Goal: Task Accomplishment & Management: Manage account settings

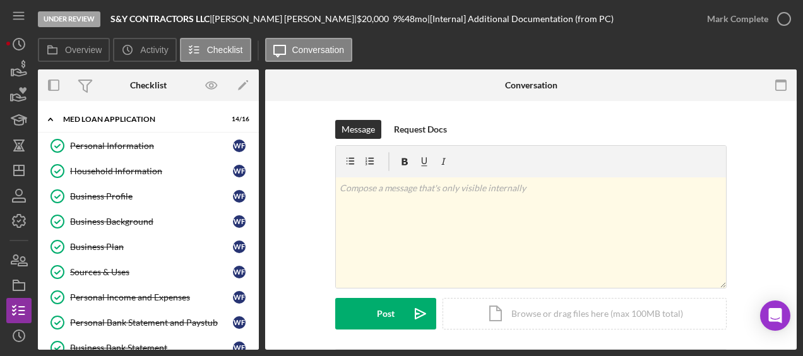
scroll to position [1, 0]
click at [20, 67] on icon "button" at bounding box center [19, 70] width 32 height 32
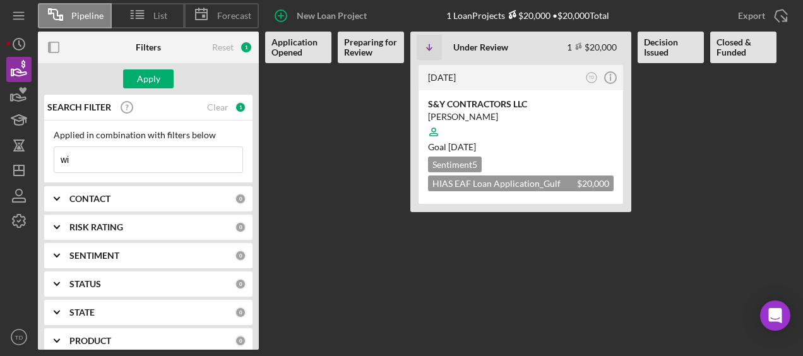
type input "w"
drag, startPoint x: 121, startPoint y: 167, endPoint x: 113, endPoint y: 194, distance: 28.8
click at [113, 194] on div "SEARCH FILTER 0 Applied in combination with filters below Icon/Menu Close Icon/…" at bounding box center [148, 222] width 221 height 255
type input "jhonathan"
click at [140, 81] on div "Apply" at bounding box center [148, 78] width 23 height 19
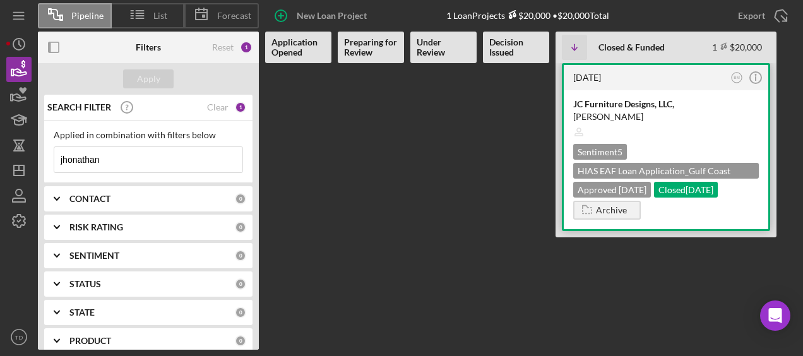
click at [588, 98] on div "JC Furniture Designs, LLC," at bounding box center [666, 104] width 186 height 13
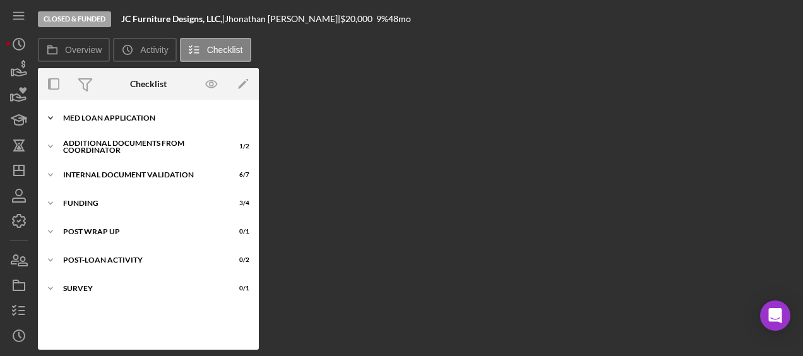
click at [110, 114] on div "MED Loan Application" at bounding box center [153, 118] width 180 height 8
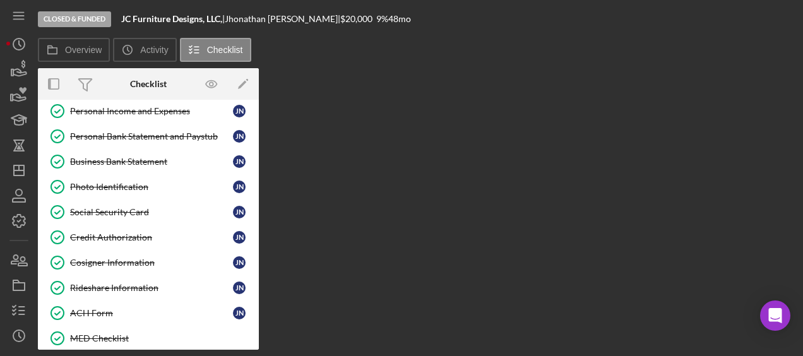
scroll to position [184, 0]
click at [122, 116] on link "Personal Income and Expenses Personal Income and Expenses J N" at bounding box center [148, 111] width 208 height 25
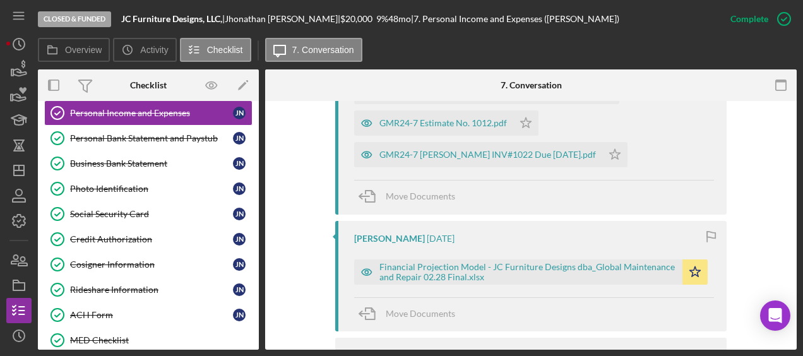
scroll to position [935, 0]
click at [420, 273] on div "Financial Projection Model - JC Furniture Designs dba_Global Maintenance and Re…" at bounding box center [527, 271] width 297 height 20
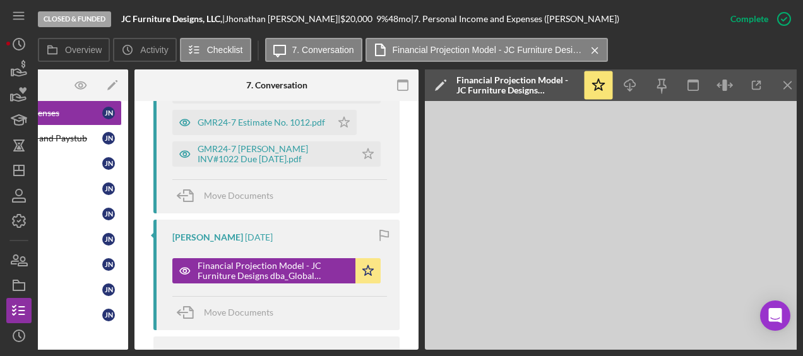
scroll to position [0, 131]
click at [761, 85] on icon "button" at bounding box center [756, 85] width 28 height 28
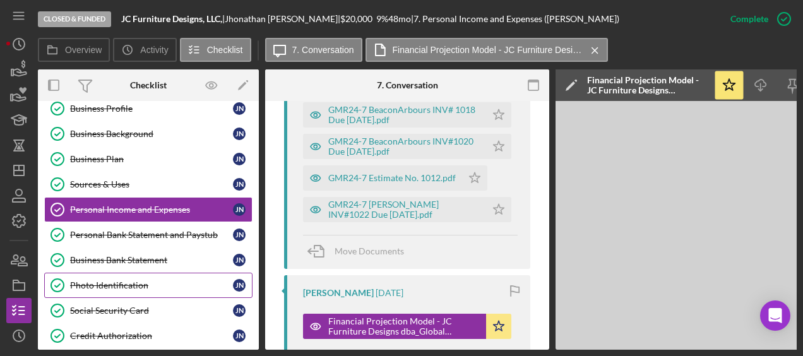
scroll to position [83, 0]
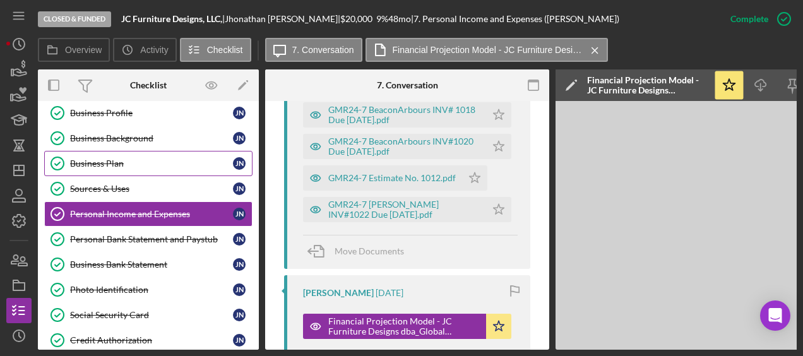
click at [124, 163] on div "Business Plan" at bounding box center [151, 163] width 163 height 10
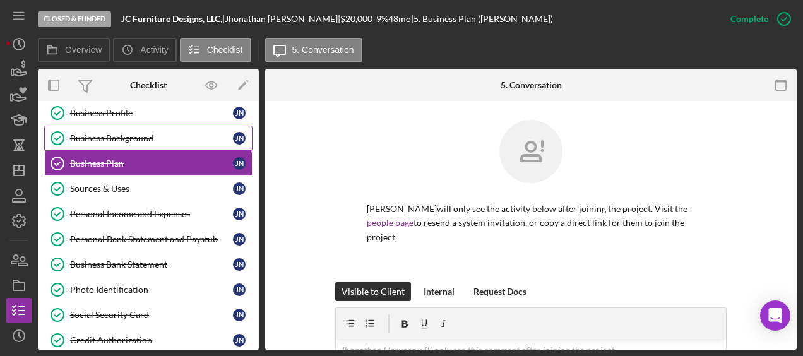
click at [143, 135] on div "Business Background" at bounding box center [151, 138] width 163 height 10
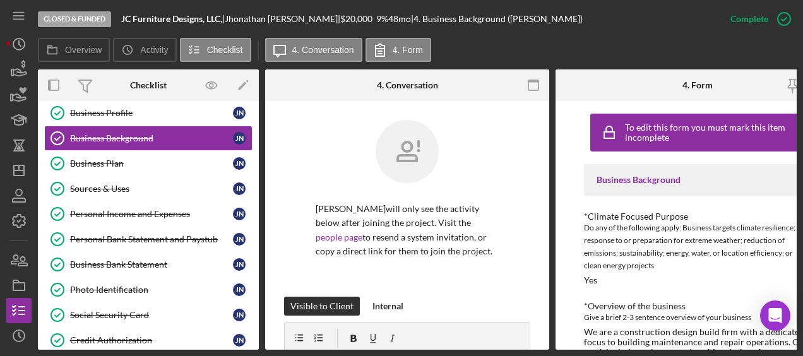
click at [490, 279] on div "[PERSON_NAME] will only see the activity below after joining the project. Visit…" at bounding box center [407, 208] width 246 height 177
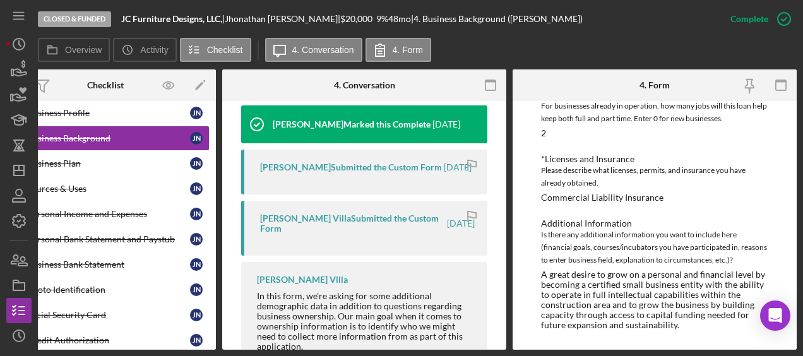
scroll to position [419, 0]
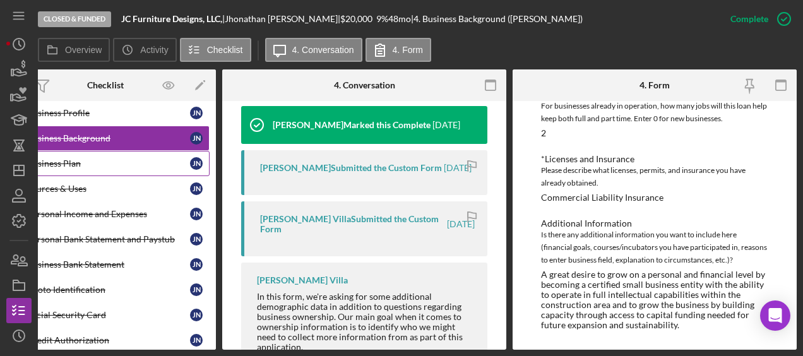
click at [93, 158] on div "Business Plan" at bounding box center [108, 163] width 163 height 10
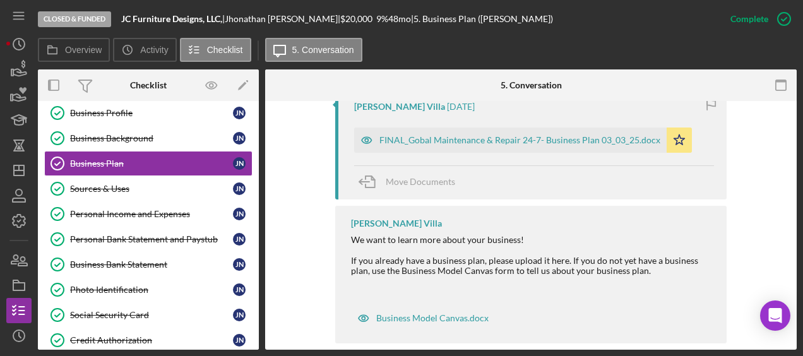
scroll to position [467, 0]
click at [131, 108] on div "Business Profile" at bounding box center [151, 113] width 163 height 10
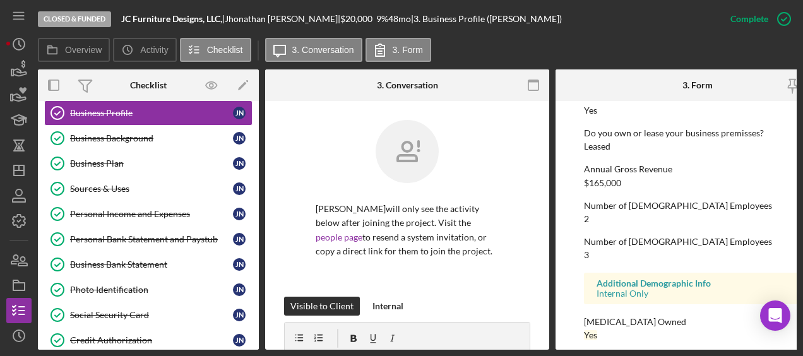
scroll to position [717, 0]
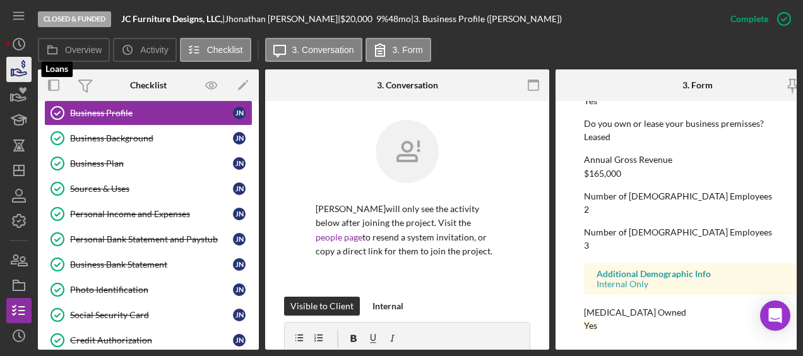
click at [16, 80] on icon "button" at bounding box center [19, 70] width 32 height 32
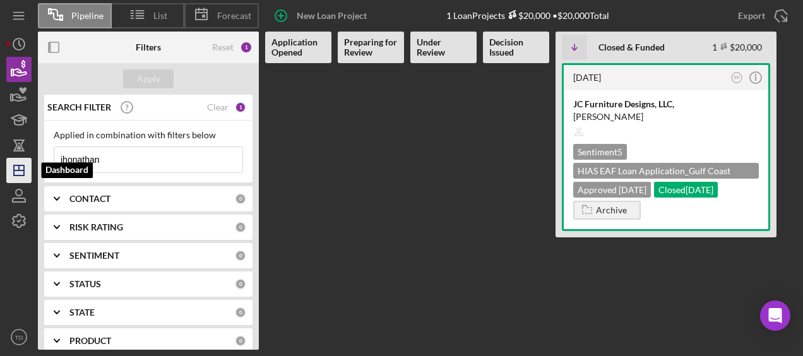
click at [15, 158] on icon "Icon/Dashboard" at bounding box center [19, 171] width 32 height 32
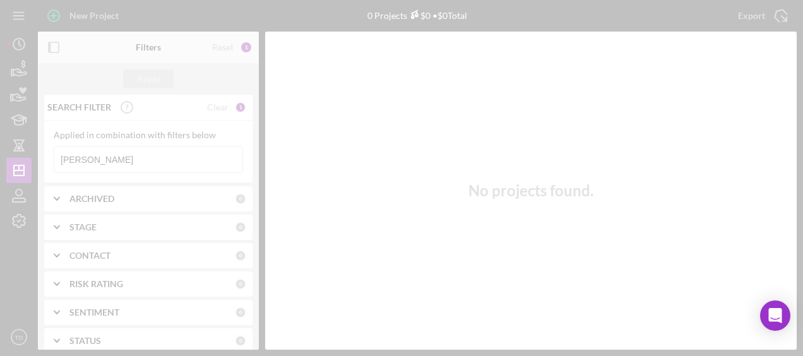
click at [115, 158] on div at bounding box center [401, 178] width 803 height 356
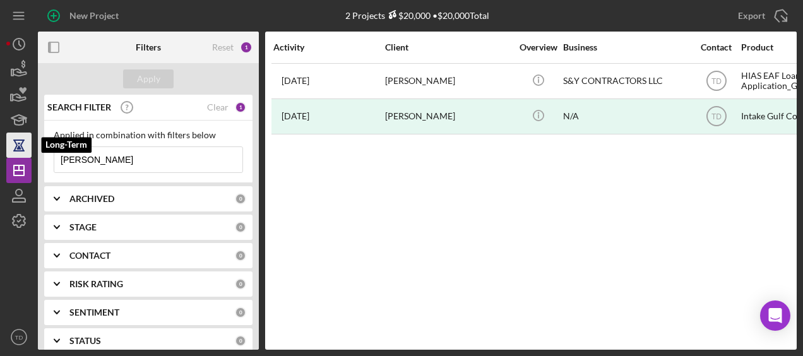
drag, startPoint x: 107, startPoint y: 162, endPoint x: 11, endPoint y: 157, distance: 96.1
click at [11, 157] on div "New Project 2 Projects $20,000 • $20,000 Total wilfredo Export Icon/Export Filt…" at bounding box center [401, 175] width 790 height 350
click at [0, 182] on html "New Project 2 Projects $20,000 • $20,000 Total wilfredo Export Icon/Export Filt…" at bounding box center [401, 178] width 803 height 356
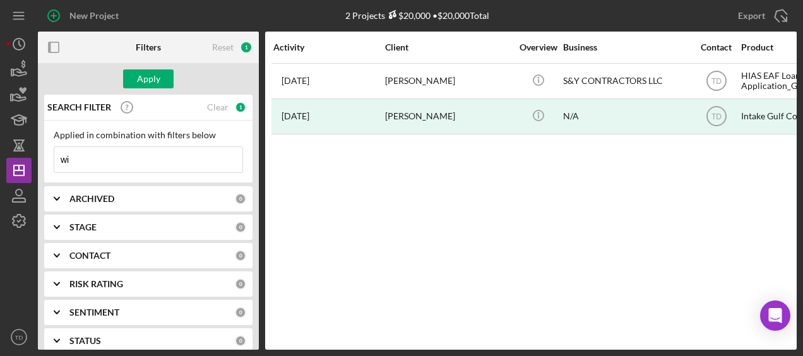
type input "w"
click at [121, 161] on input at bounding box center [148, 159] width 188 height 25
click at [121, 161] on input "j" at bounding box center [148, 159] width 188 height 25
type input "jhonathan"
click at [153, 83] on div "Apply" at bounding box center [148, 78] width 23 height 19
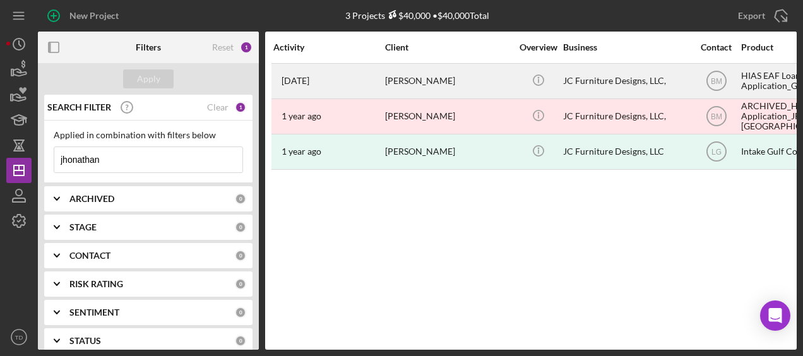
scroll to position [0, 97]
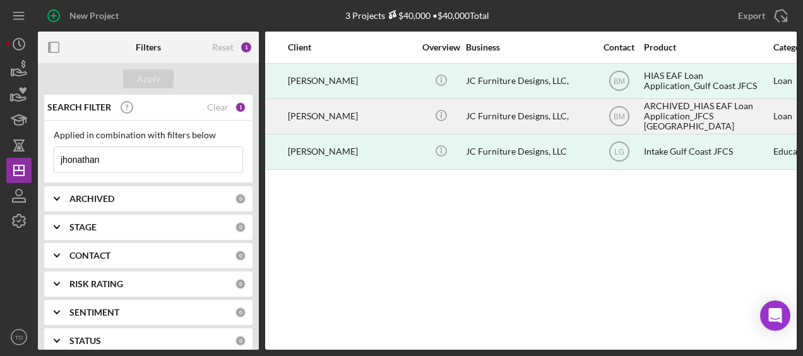
click at [337, 111] on div "Jhonathan Cardona" at bounding box center [351, 116] width 126 height 33
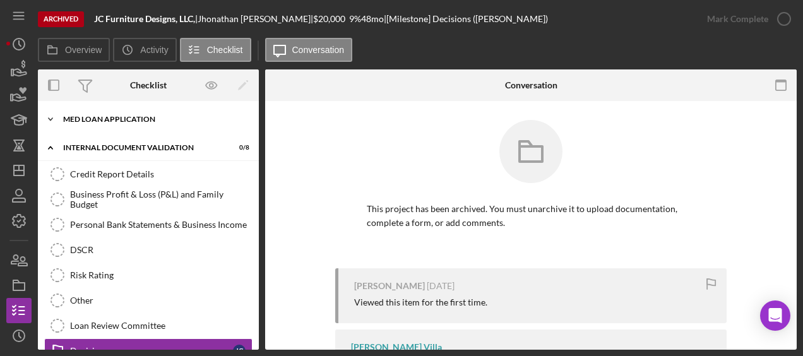
click at [126, 116] on div "Med Loan Application" at bounding box center [153, 120] width 180 height 8
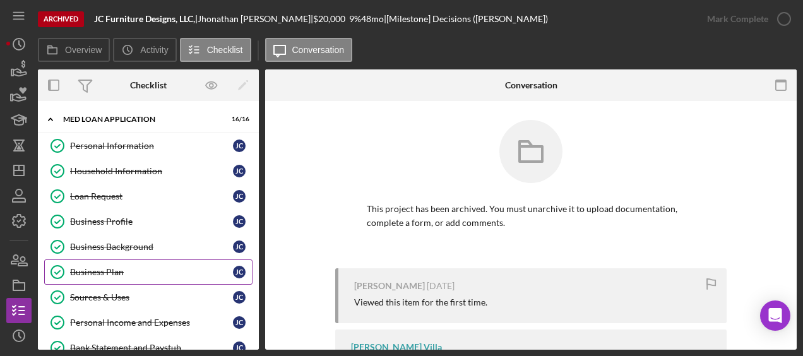
click at [128, 267] on div "Business Plan" at bounding box center [151, 272] width 163 height 10
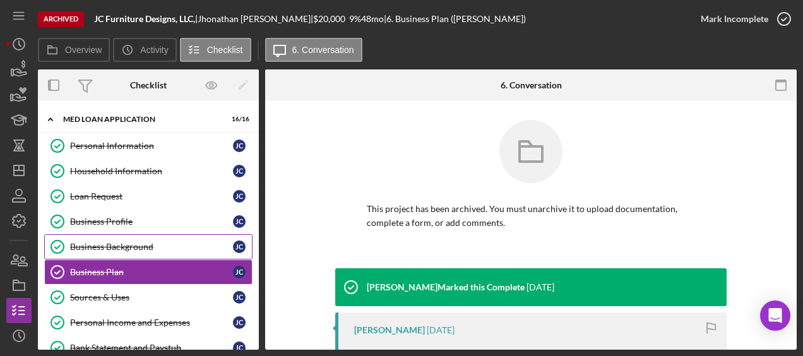
click at [130, 239] on link "Business Background Business Background J C" at bounding box center [148, 246] width 208 height 25
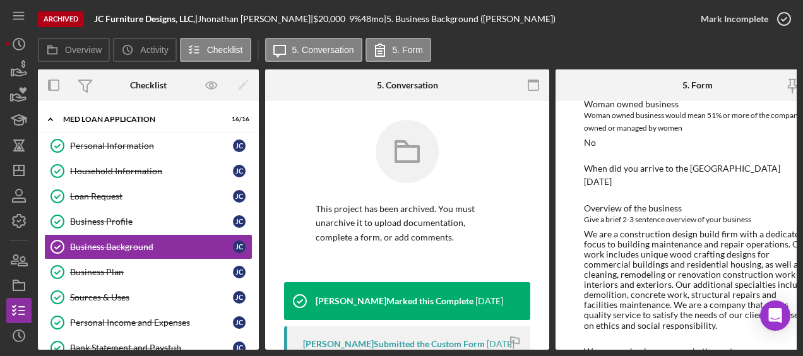
scroll to position [0, 43]
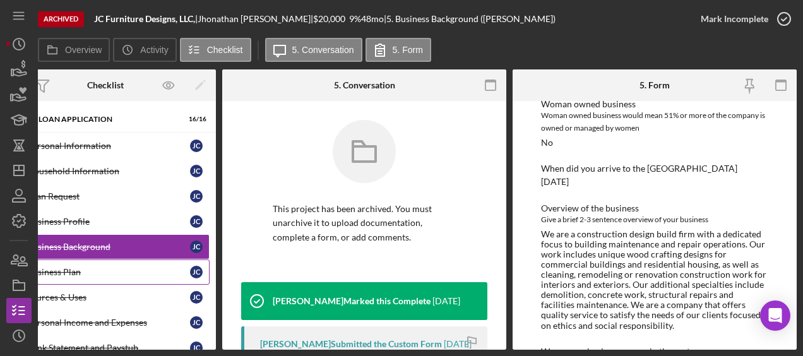
click at [95, 274] on div "Business Plan" at bounding box center [108, 272] width 163 height 10
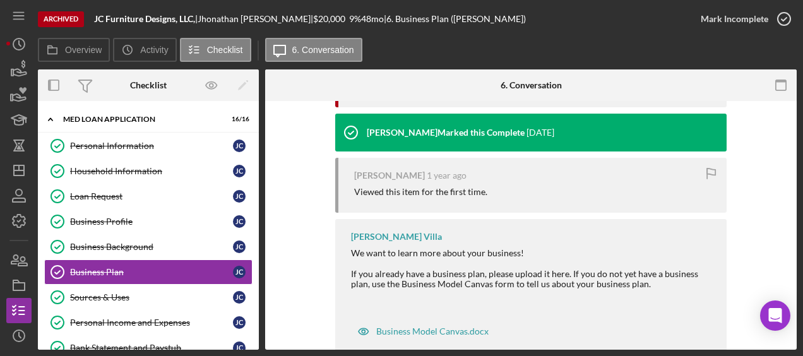
scroll to position [654, 0]
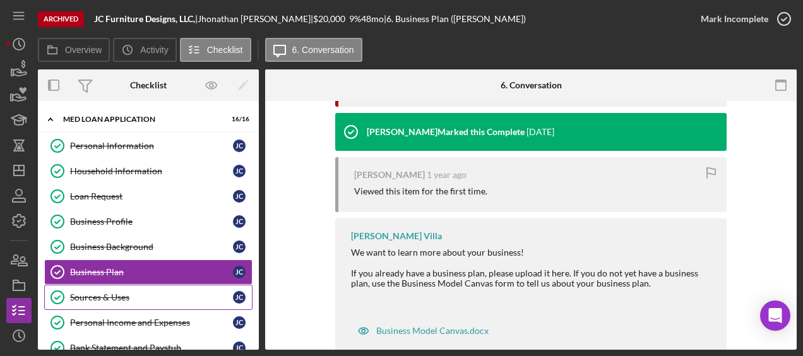
click at [136, 300] on link "Sources & Uses Sources & Uses J C" at bounding box center [148, 297] width 208 height 25
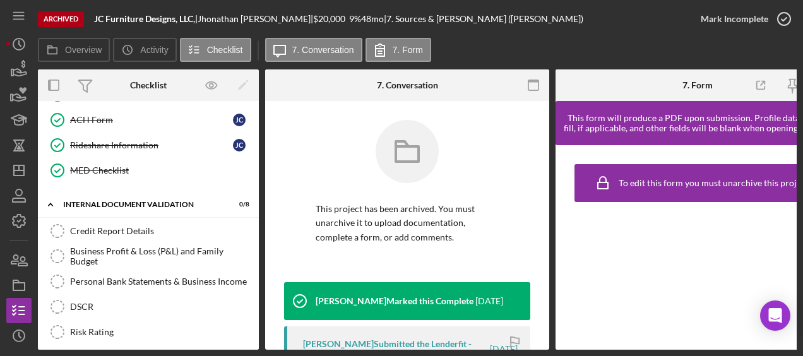
scroll to position [355, 0]
click at [123, 304] on link "DSCR DSCR" at bounding box center [148, 306] width 208 height 25
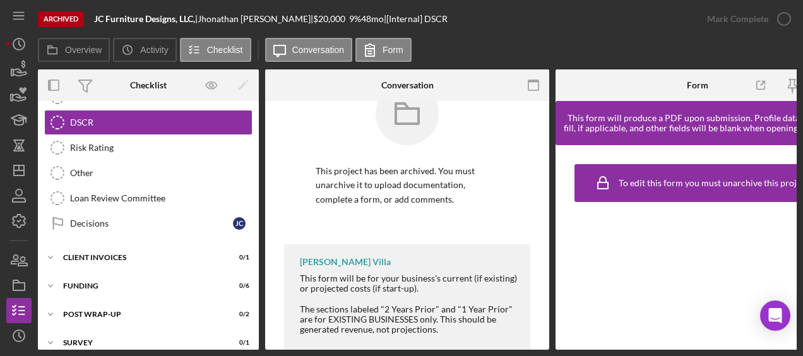
scroll to position [539, 0]
click at [146, 253] on div "Client Invoices" at bounding box center [153, 257] width 180 height 8
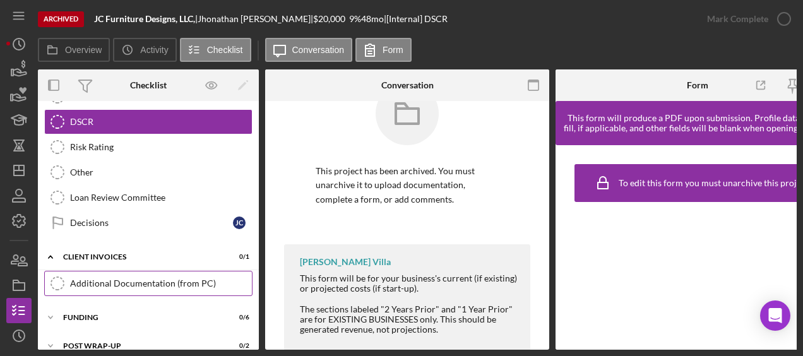
click at [146, 278] on div "Additional Documentation (from PC)" at bounding box center [161, 283] width 182 height 10
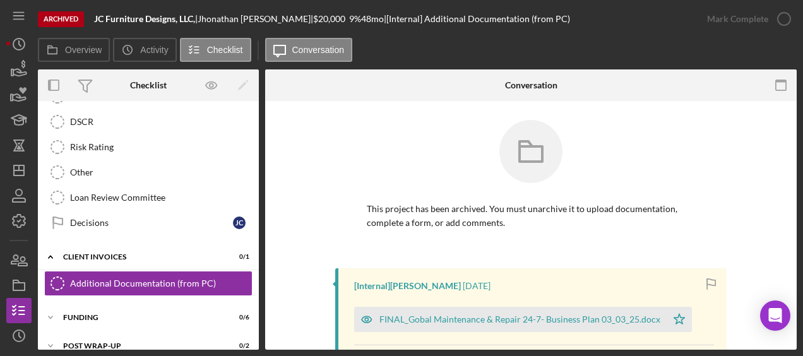
scroll to position [123, 0]
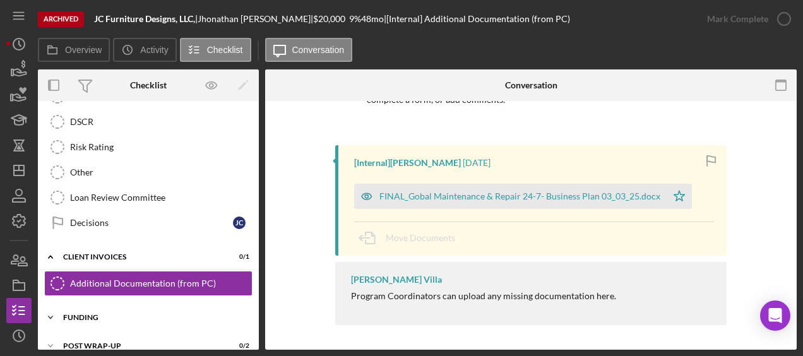
click at [153, 314] on div "Funding" at bounding box center [153, 318] width 180 height 8
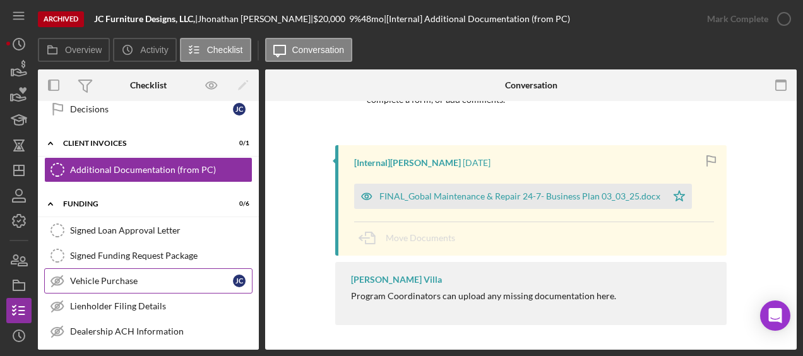
scroll to position [692, 0]
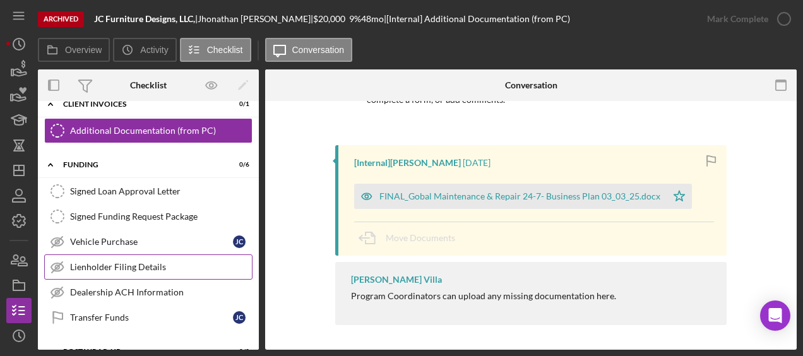
click at [148, 261] on link "Lienholder Filing Details Lienholder Filing Details" at bounding box center [148, 266] width 208 height 25
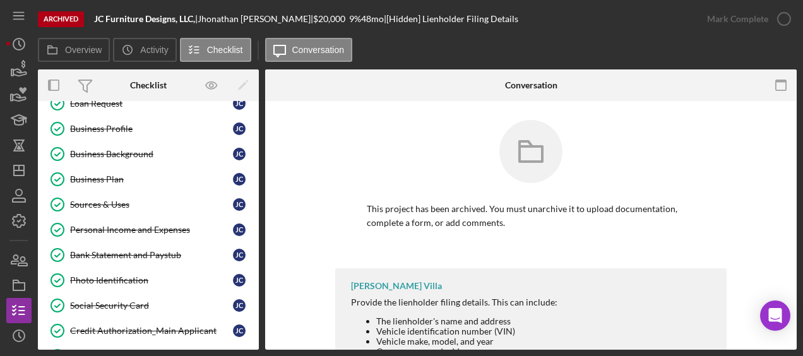
scroll to position [75, 0]
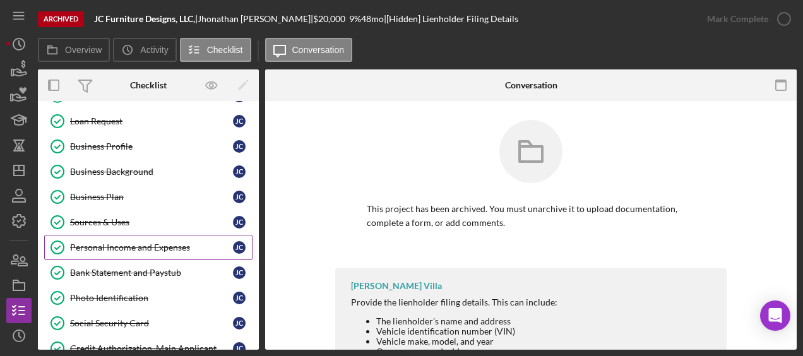
click at [107, 235] on link "Personal Income and Expenses Personal Income and Expenses J C" at bounding box center [148, 247] width 208 height 25
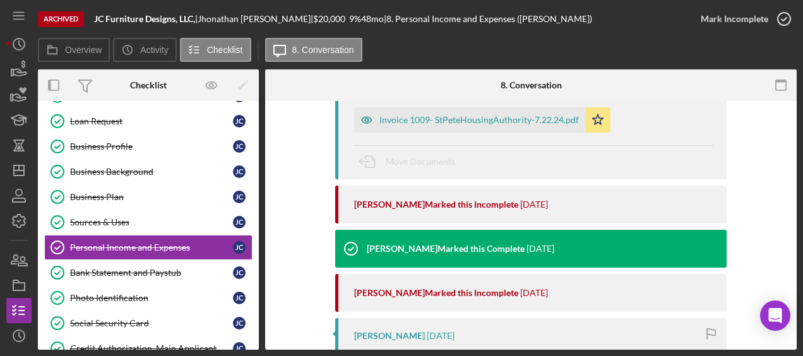
scroll to position [244, 0]
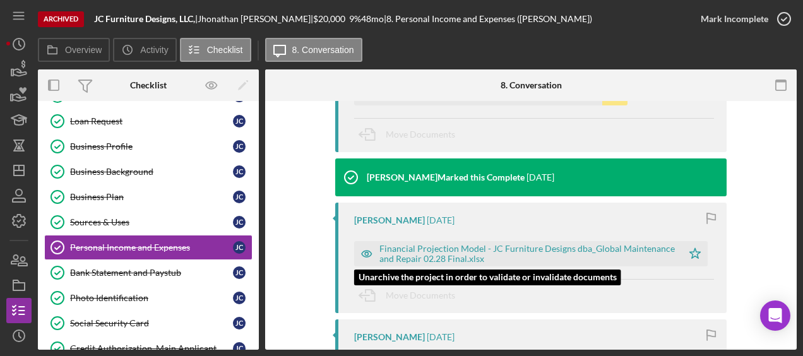
click at [506, 250] on div "Financial Projection Model - JC Furniture Designs dba_Global Maintenance and Re…" at bounding box center [527, 254] width 297 height 20
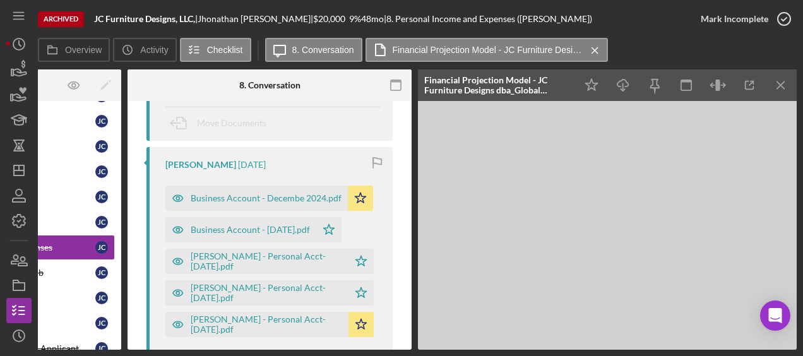
scroll to position [897, 0]
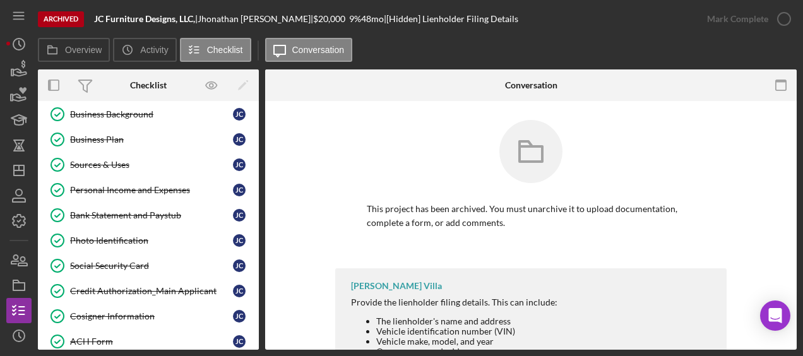
scroll to position [133, 0]
click at [127, 141] on div "Business Plan" at bounding box center [151, 139] width 163 height 10
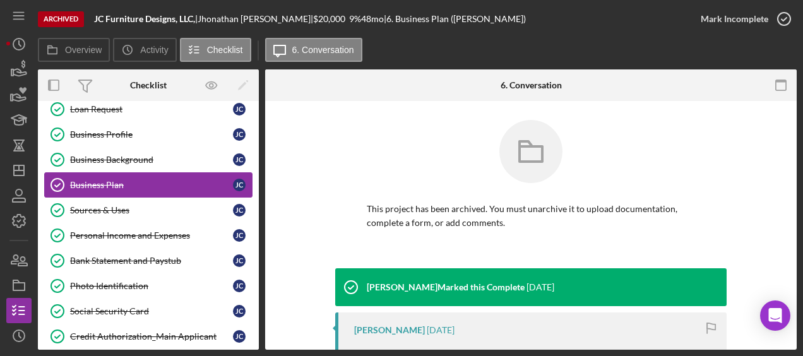
scroll to position [81, 0]
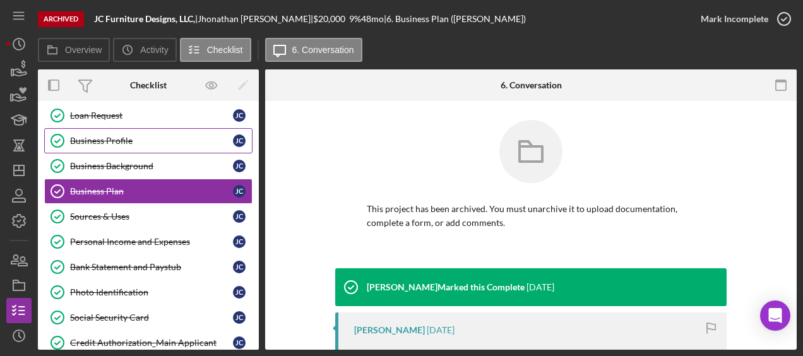
click at [127, 141] on div "Business Profile" at bounding box center [151, 141] width 163 height 10
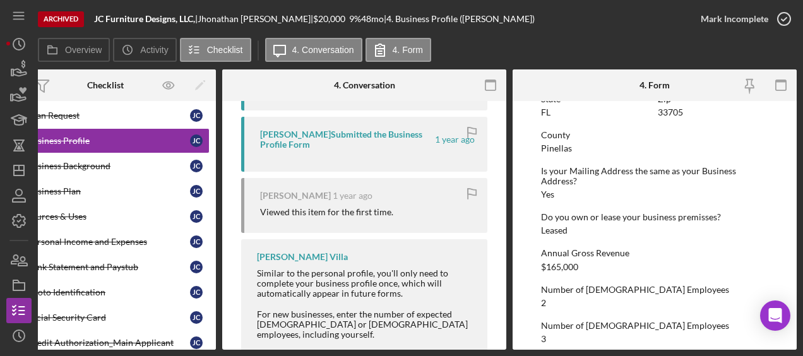
scroll to position [717, 0]
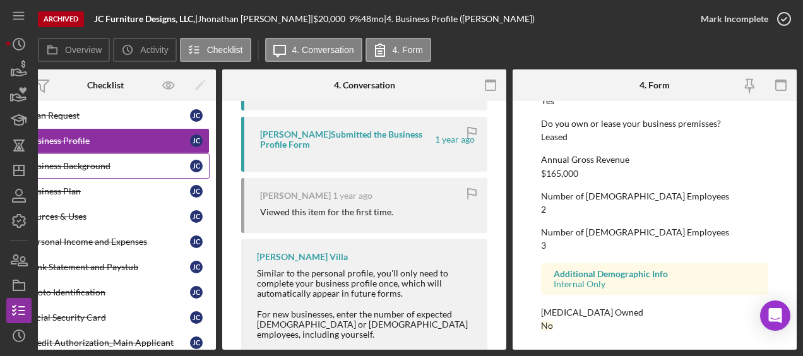
click at [88, 170] on link "Business Background Business Background J C" at bounding box center [105, 165] width 208 height 25
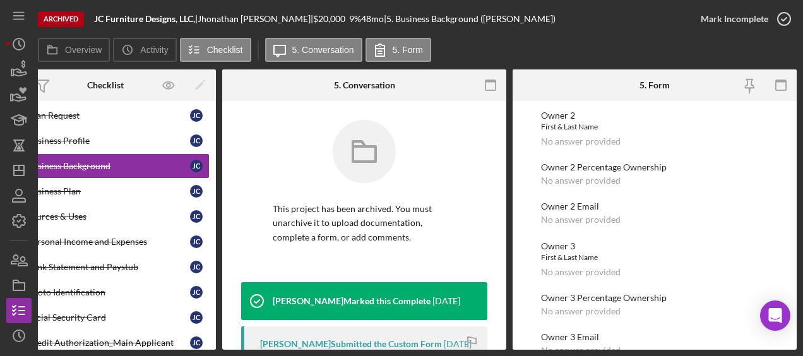
scroll to position [1162, 0]
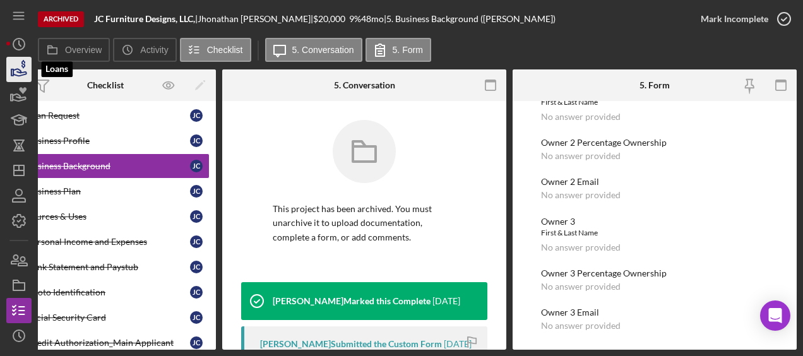
click at [26, 74] on icon "button" at bounding box center [19, 72] width 13 height 7
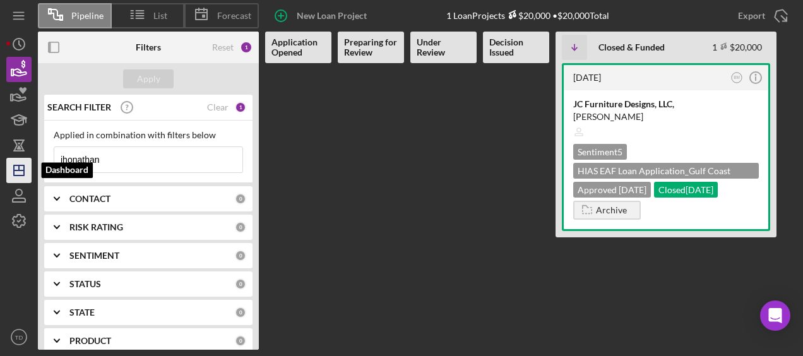
drag, startPoint x: 105, startPoint y: 162, endPoint x: 16, endPoint y: 159, distance: 89.0
click at [16, 159] on div "Pipeline List Forecast New Loan Project 1 Loan Projects $20,000 • $20,000 Total…" at bounding box center [401, 175] width 790 height 350
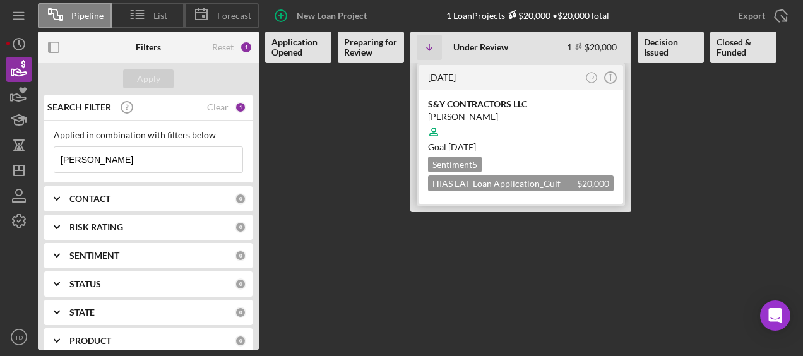
type input "wilfredo"
click at [471, 102] on div "S&Y CONTRACTORS LLC" at bounding box center [521, 104] width 186 height 13
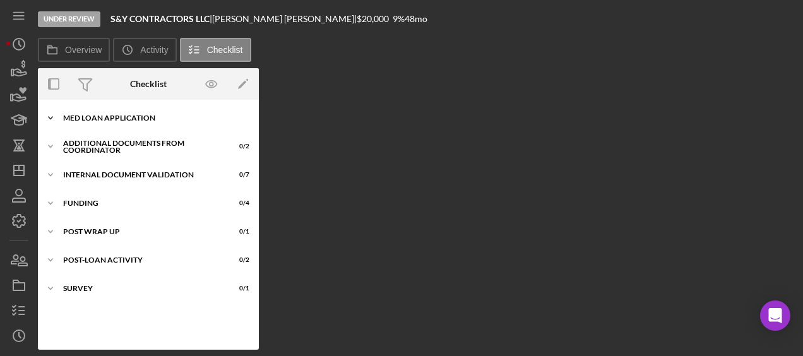
click at [138, 128] on div "Icon/Expander MED Loan Application 14 / 16" at bounding box center [148, 117] width 221 height 25
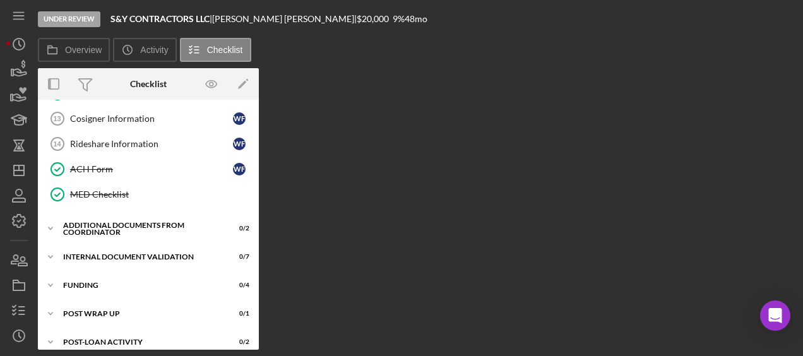
scroll to position [330, 0]
click at [149, 224] on div "Additional Documents from Coordinator" at bounding box center [153, 228] width 180 height 8
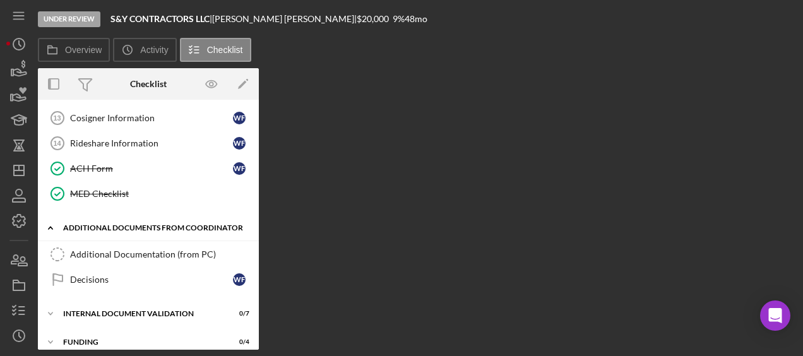
scroll to position [419, 0]
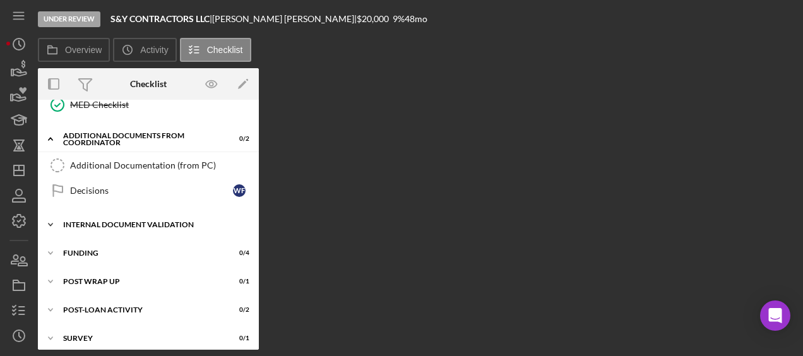
click at [125, 220] on div "Icon/Expander Internal Document Validation 0 / 7" at bounding box center [148, 224] width 221 height 25
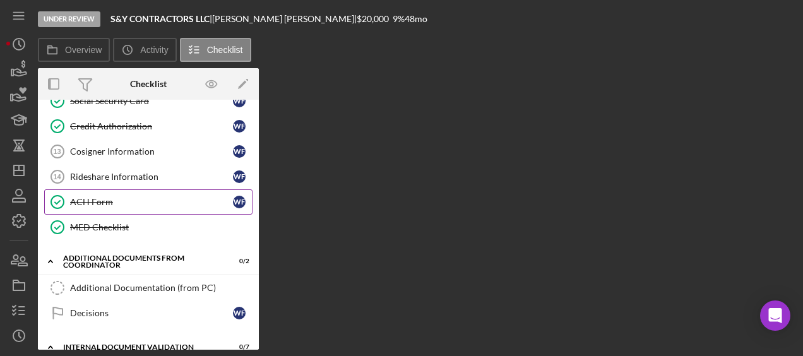
scroll to position [0, 0]
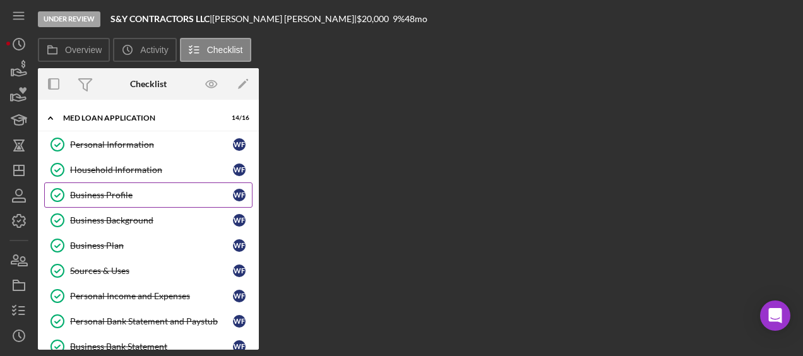
click at [152, 205] on link "Business Profile Business Profile W F" at bounding box center [148, 194] width 208 height 25
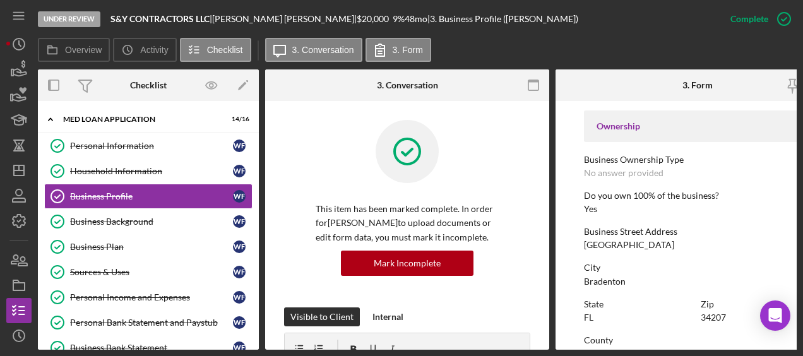
scroll to position [717, 0]
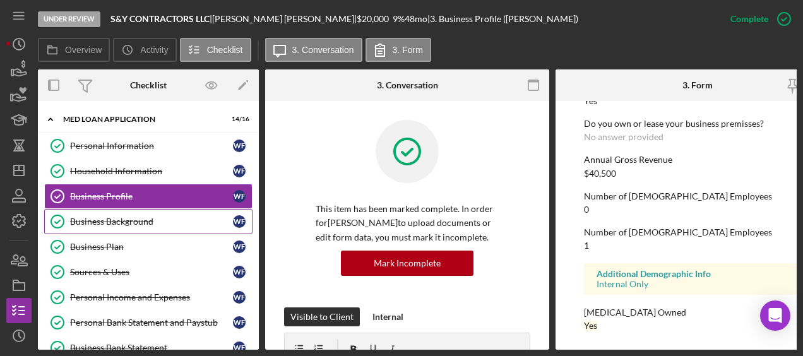
click at [182, 211] on link "Business Background Business Background W F" at bounding box center [148, 221] width 208 height 25
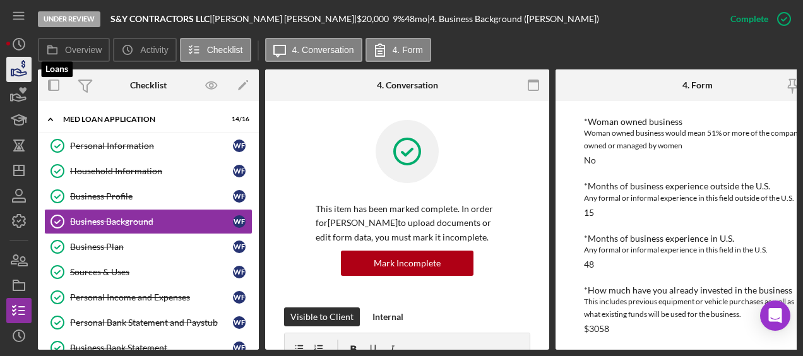
click at [20, 74] on icon "button" at bounding box center [19, 72] width 13 height 7
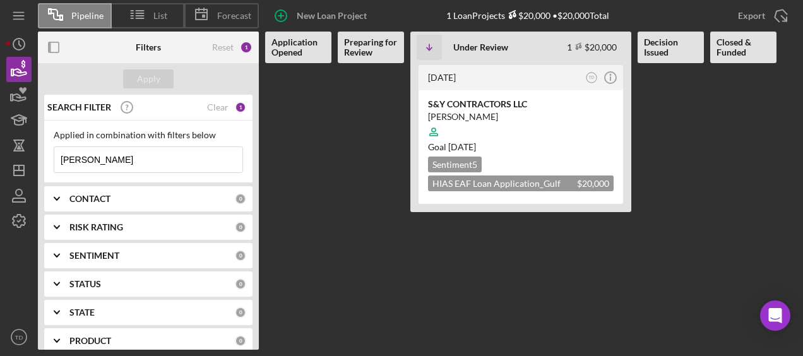
drag, startPoint x: 124, startPoint y: 150, endPoint x: 0, endPoint y: 125, distance: 126.1
click at [0, 125] on html "Pipeline List Forecast New Loan Project 1 Loan Projects $20,000 • $20,000 Total…" at bounding box center [401, 178] width 803 height 356
click at [152, 85] on div "Apply" at bounding box center [148, 78] width 23 height 19
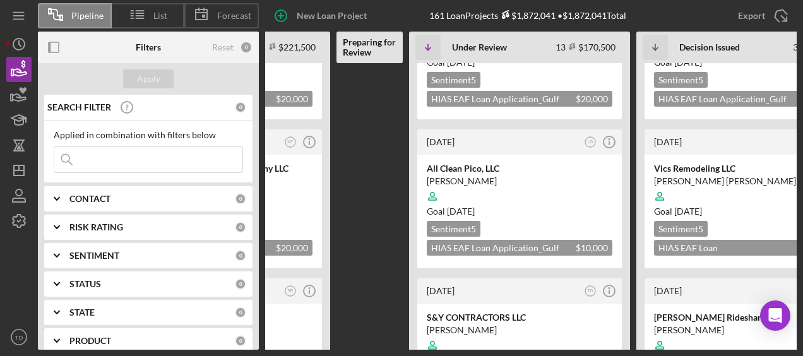
scroll to position [0, 299]
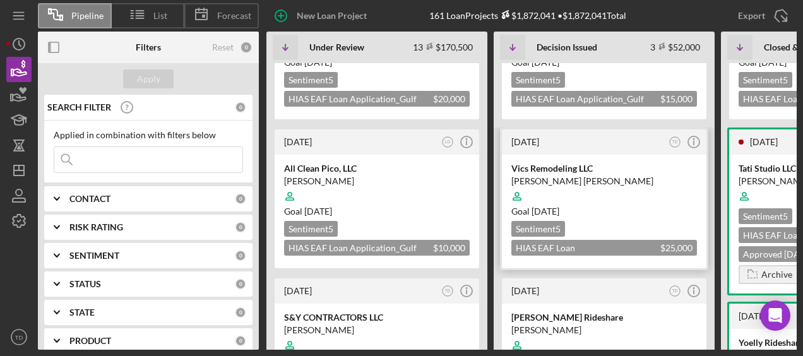
click at [526, 155] on div "Vics Remodeling LLC Victor Castillo Gonzalez Goal 1 month from now Sentiment 5 …" at bounding box center [604, 212] width 205 height 114
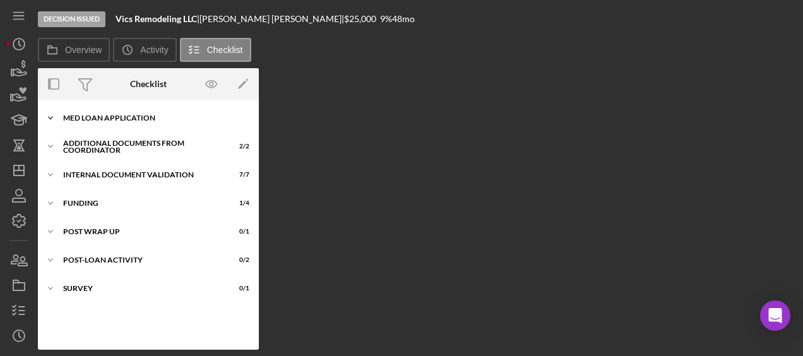
click at [150, 110] on div "Icon/Expander MED Loan Application 18 / 18" at bounding box center [148, 117] width 221 height 25
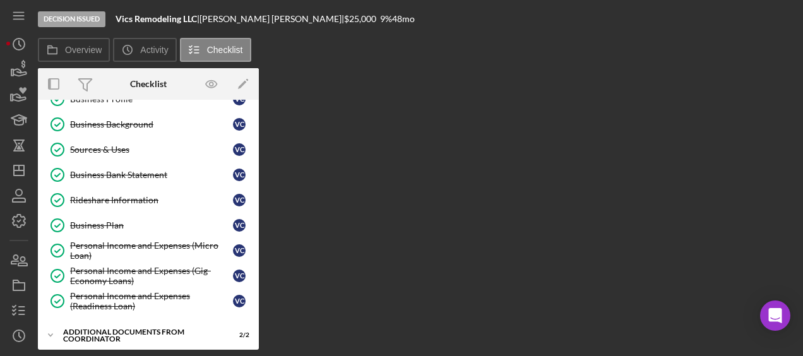
scroll to position [272, 0]
click at [145, 241] on div "Personal Income and Expenses (Micro Loan)" at bounding box center [151, 251] width 163 height 20
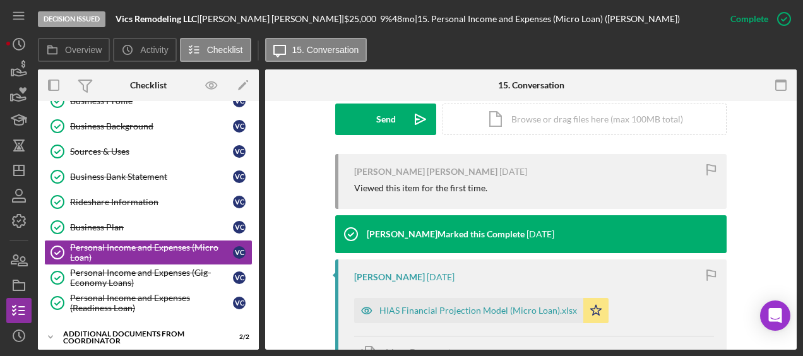
scroll to position [394, 0]
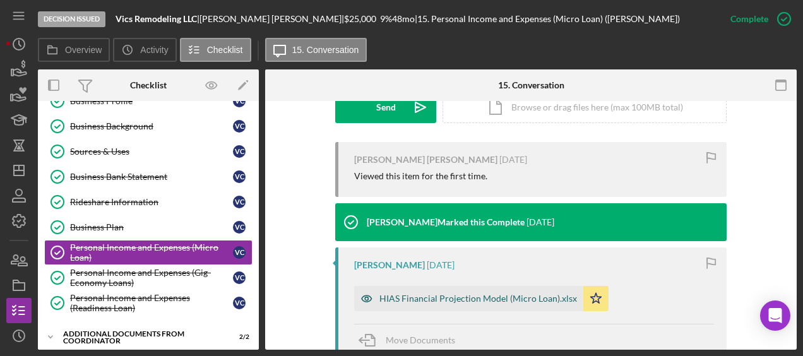
click at [428, 294] on div "HIAS Financial Projection Model (Micro Loan).xlsx" at bounding box center [478, 299] width 198 height 10
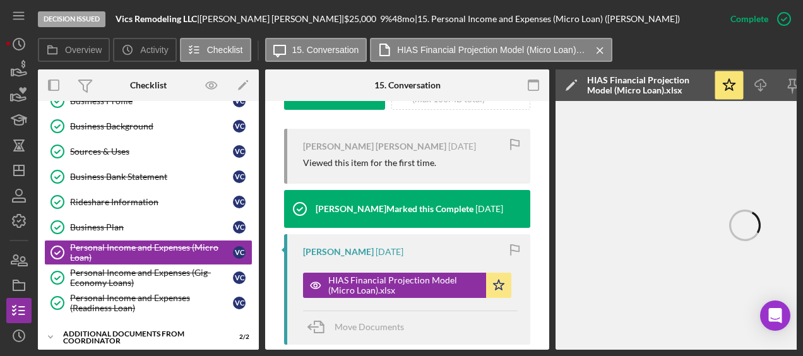
scroll to position [0, 138]
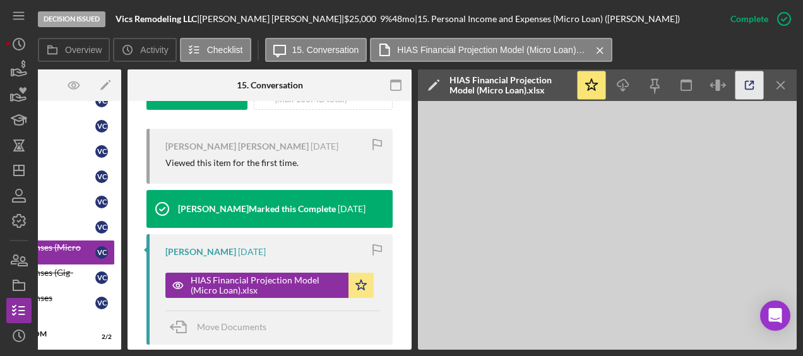
click at [757, 85] on icon "button" at bounding box center [749, 85] width 28 height 28
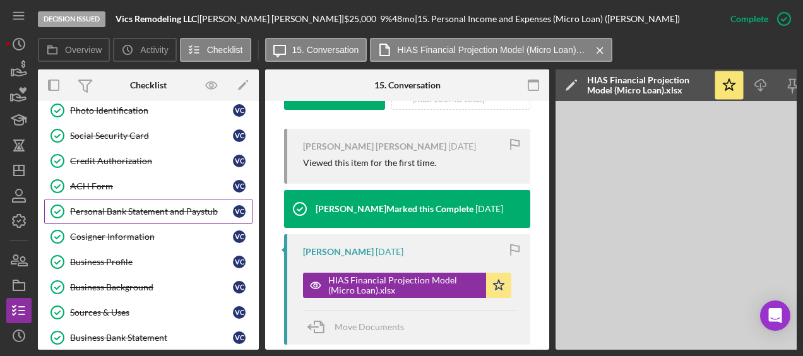
scroll to position [111, 0]
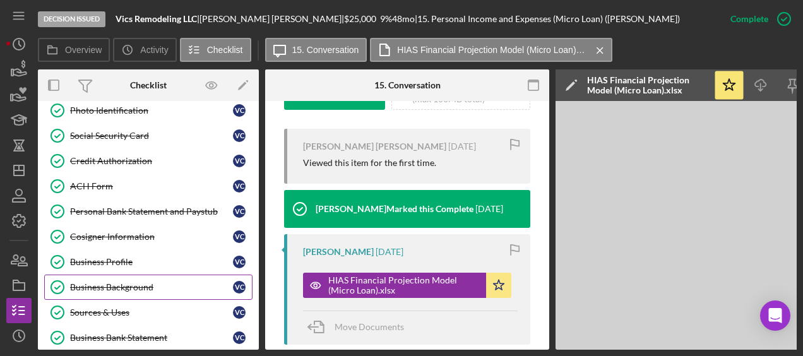
click at [148, 275] on link "Business Background Business Background V C" at bounding box center [148, 287] width 208 height 25
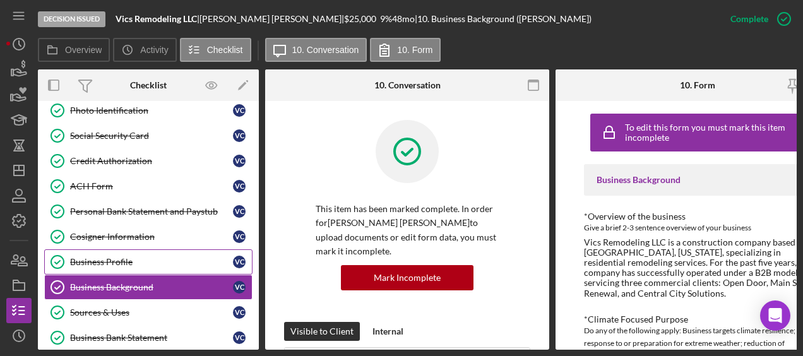
click at [146, 261] on div "Business Profile" at bounding box center [151, 262] width 163 height 10
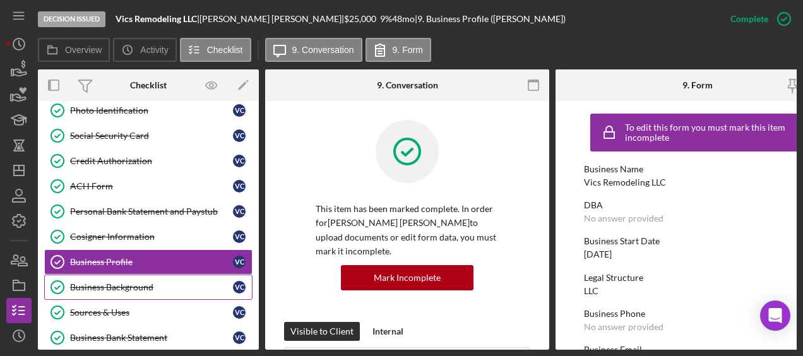
click at [159, 283] on div "Business Background" at bounding box center [151, 287] width 163 height 10
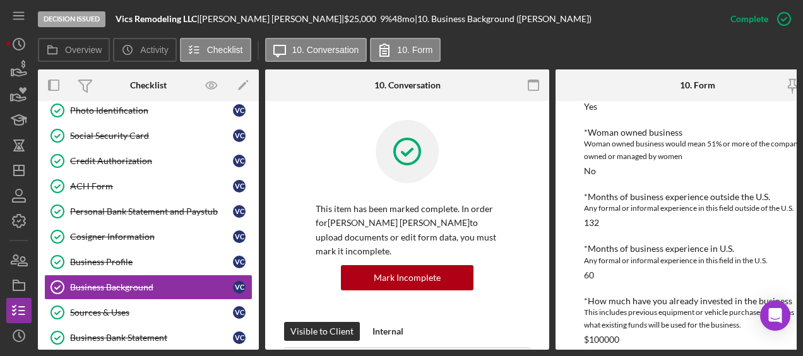
scroll to position [314, 0]
click at [577, 162] on div "To edit this form you must mark this item incomplete Business Background *Overv…" at bounding box center [697, 225] width 284 height 249
drag, startPoint x: 577, startPoint y: 162, endPoint x: 623, endPoint y: 239, distance: 89.2
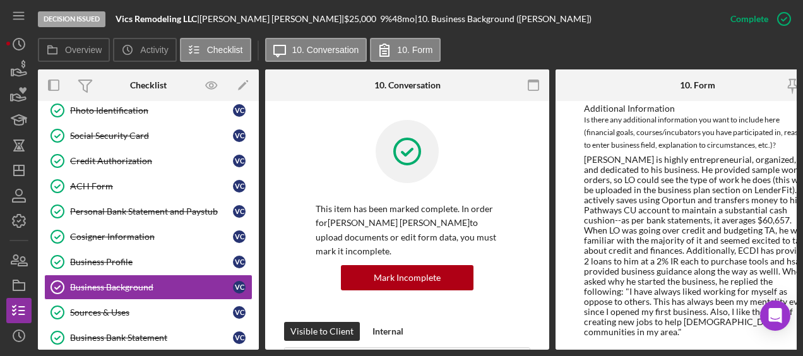
scroll to position [856, 0]
